Goal: Transaction & Acquisition: Purchase product/service

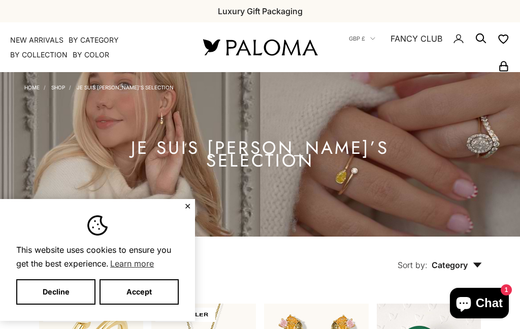
click at [43, 290] on button "Decline" at bounding box center [55, 291] width 79 height 25
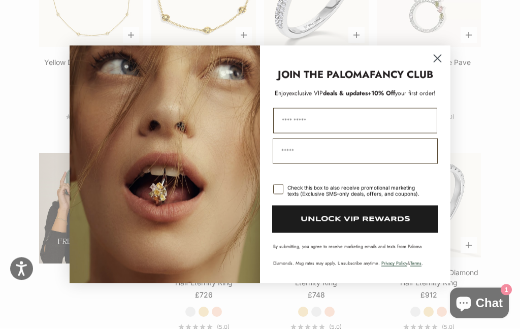
scroll to position [1415, 0]
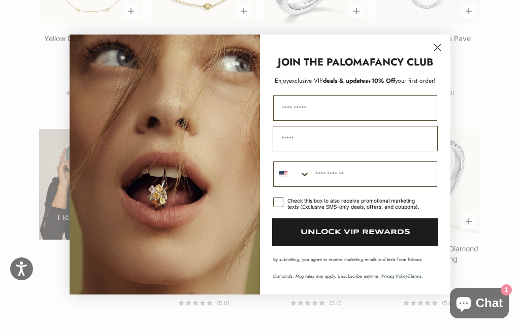
click at [436, 51] on icon "Close dialog" at bounding box center [437, 47] width 7 height 7
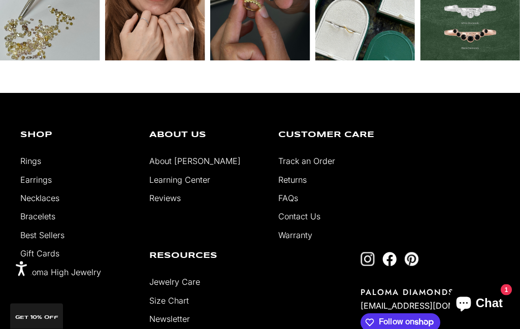
scroll to position [2528, 0]
click at [202, 166] on link "About [PERSON_NAME]" at bounding box center [194, 161] width 91 height 10
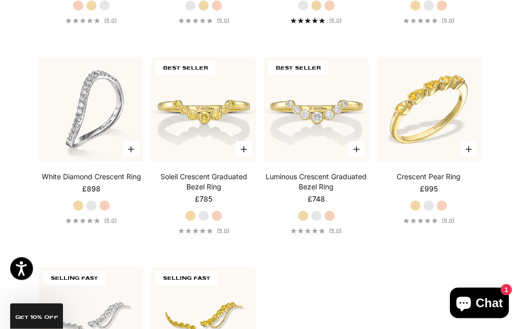
scroll to position [1907, 0]
click at [130, 152] on icon "button" at bounding box center [131, 149] width 6 height 6
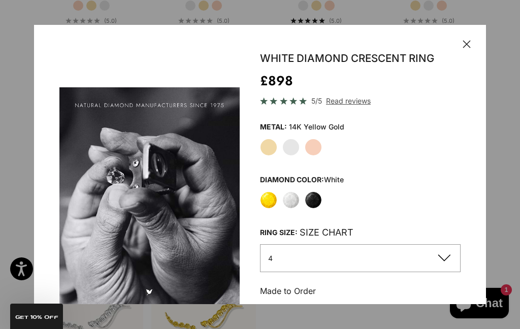
scroll to position [0, 1734]
click at [470, 37] on div "Close Save Go to item 1 Go to item 2 Go to item 3 Go to item 4 Go to item 5 Go …" at bounding box center [260, 207] width 452 height 364
click at [465, 41] on icon "button" at bounding box center [467, 44] width 8 height 8
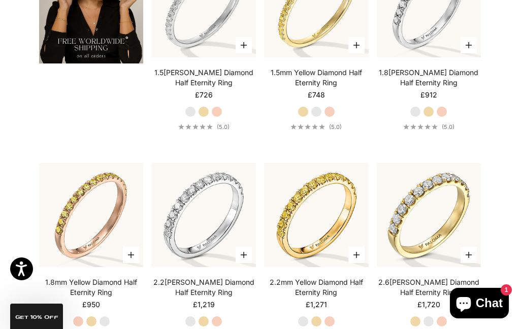
scroll to position [1597, 0]
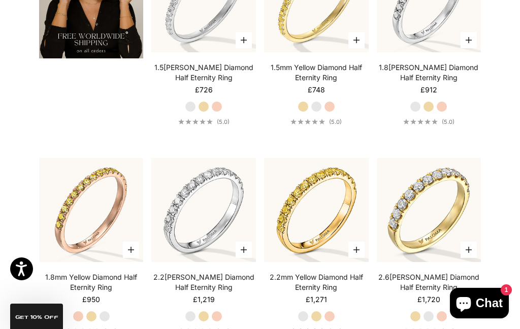
click at [466, 261] on img at bounding box center [428, 209] width 115 height 115
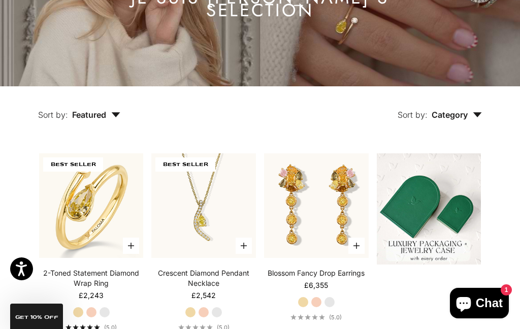
scroll to position [147, 0]
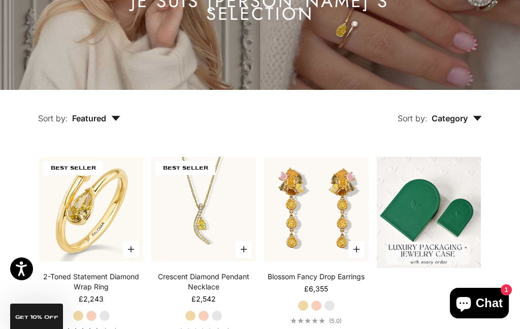
click at [469, 129] on button "Sort by: Category" at bounding box center [439, 111] width 131 height 43
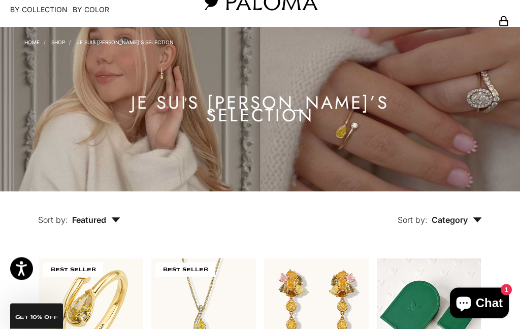
scroll to position [39, 0]
